Goal: Information Seeking & Learning: Learn about a topic

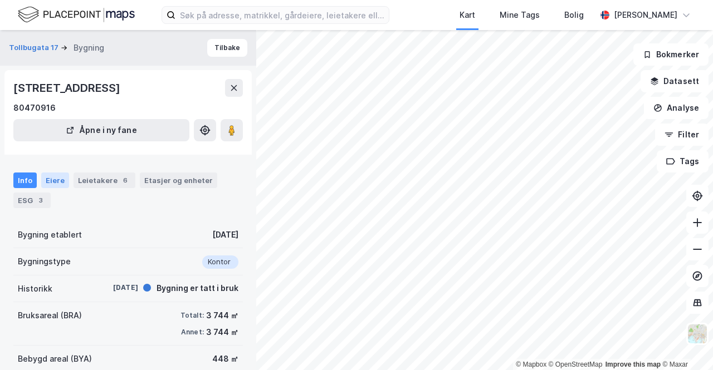
click at [46, 174] on div "Eiere" at bounding box center [55, 181] width 28 height 16
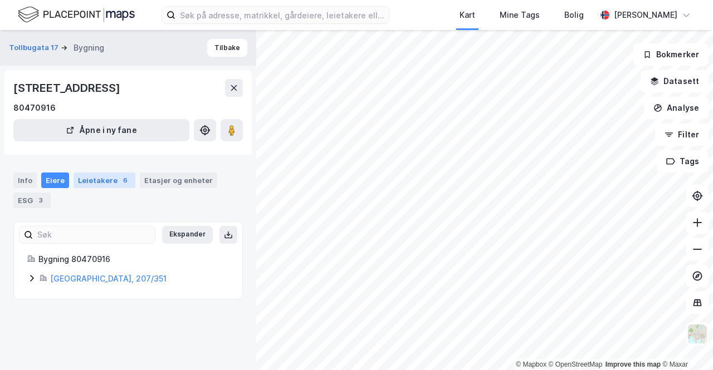
click at [105, 176] on div "Leietakere 6" at bounding box center [105, 181] width 62 height 16
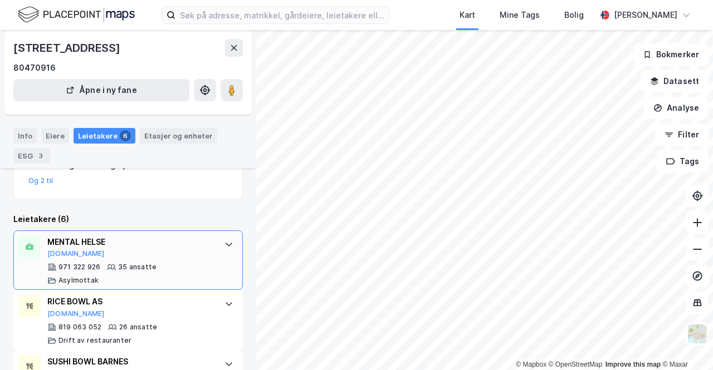
scroll to position [209, 0]
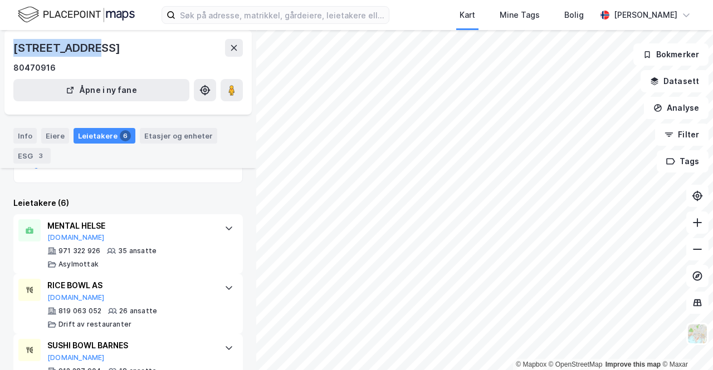
drag, startPoint x: 16, startPoint y: 47, endPoint x: 82, endPoint y: 46, distance: 66.9
click at [82, 46] on div "[STREET_ADDRESS]" at bounding box center [67, 48] width 109 height 18
copy div "Tollbugata 17"
